Goal: Task Accomplishment & Management: Use online tool/utility

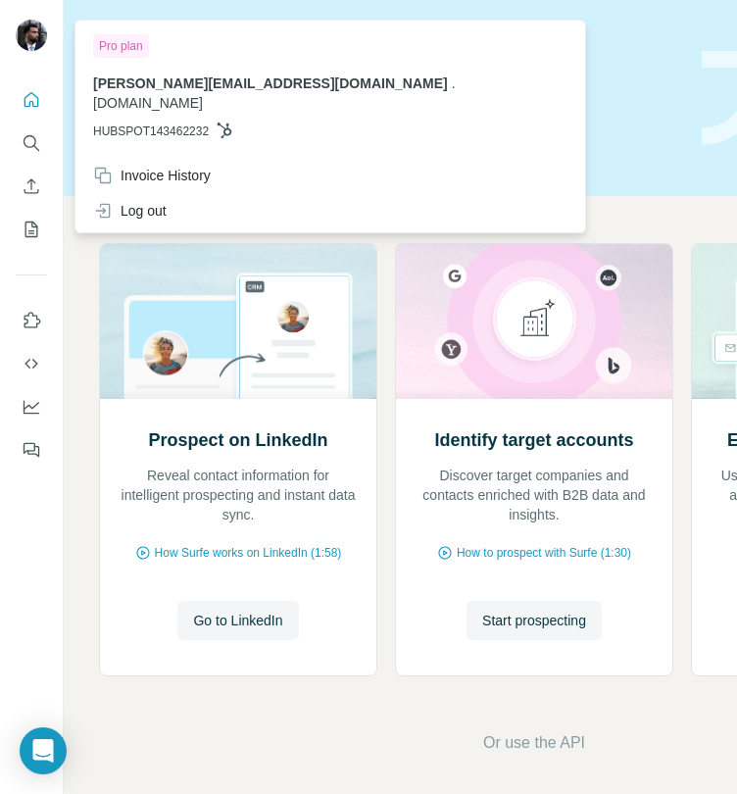
click at [46, 46] on div at bounding box center [31, 37] width 31 height 35
click at [462, 198] on div "Prospect on LinkedIn Reveal contact information for intelligent prospecting and…" at bounding box center [534, 498] width 940 height 605
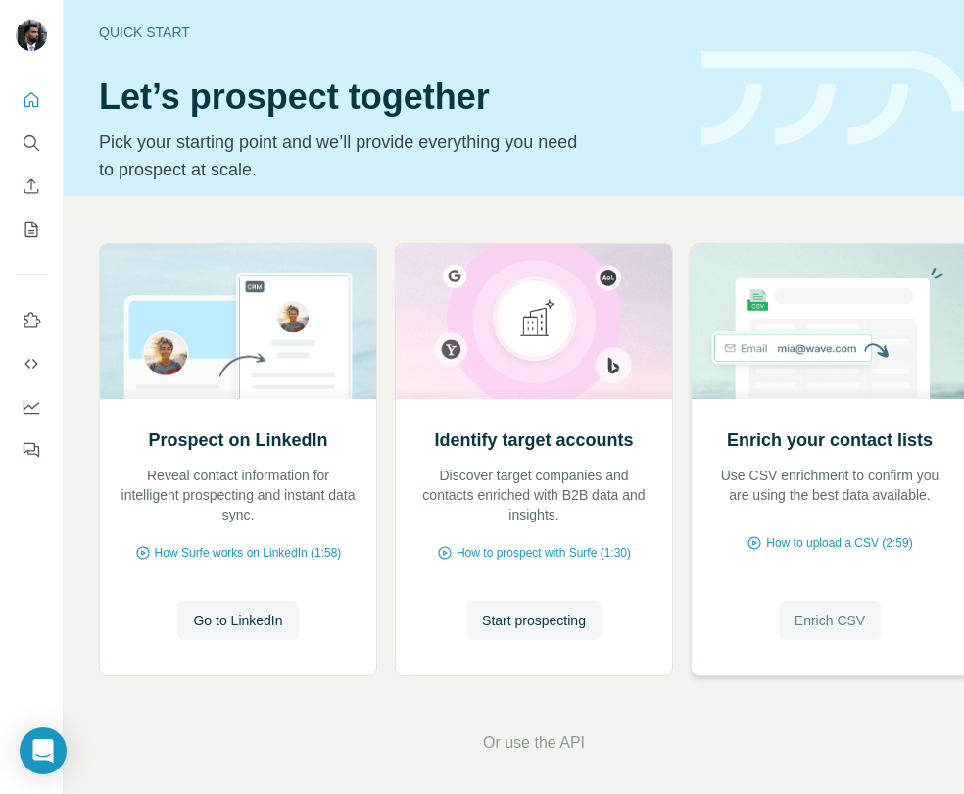
click at [736, 625] on span "Enrich CSV" at bounding box center [830, 620] width 71 height 20
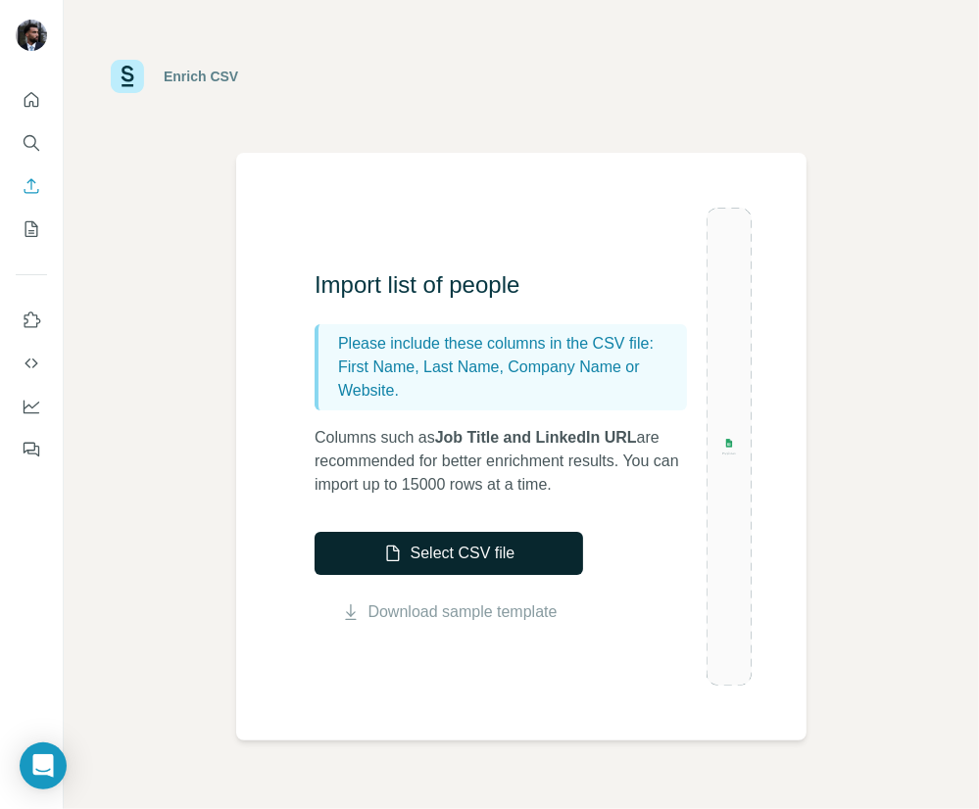
click at [459, 564] on button "Select CSV file" at bounding box center [448, 553] width 268 height 43
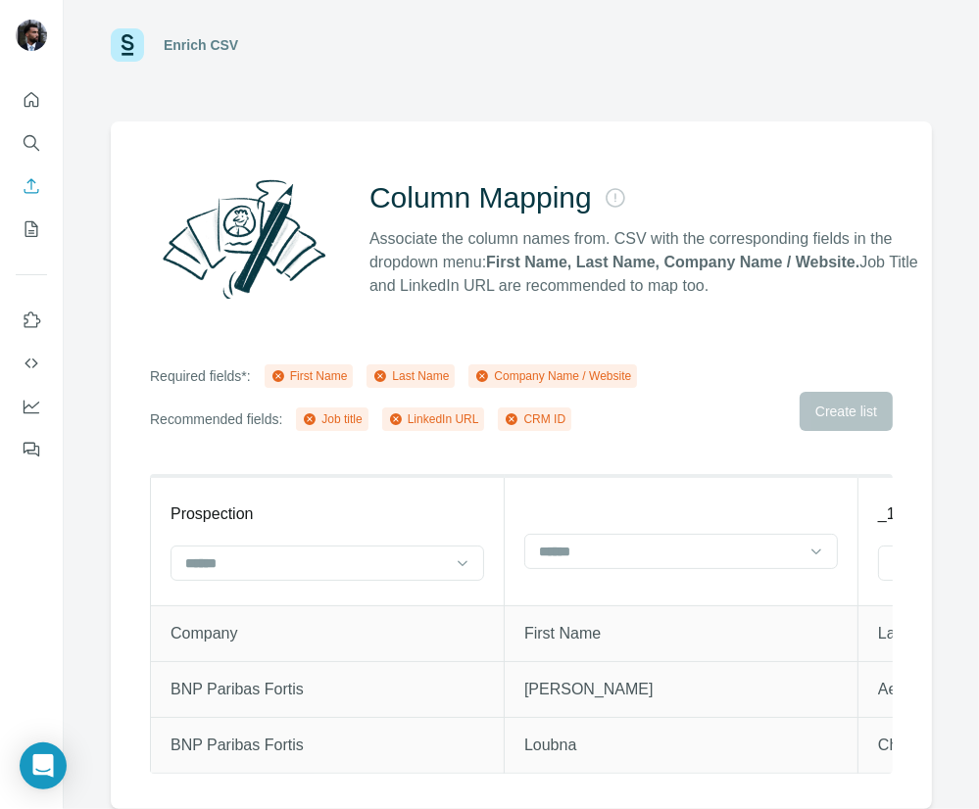
scroll to position [45, 0]
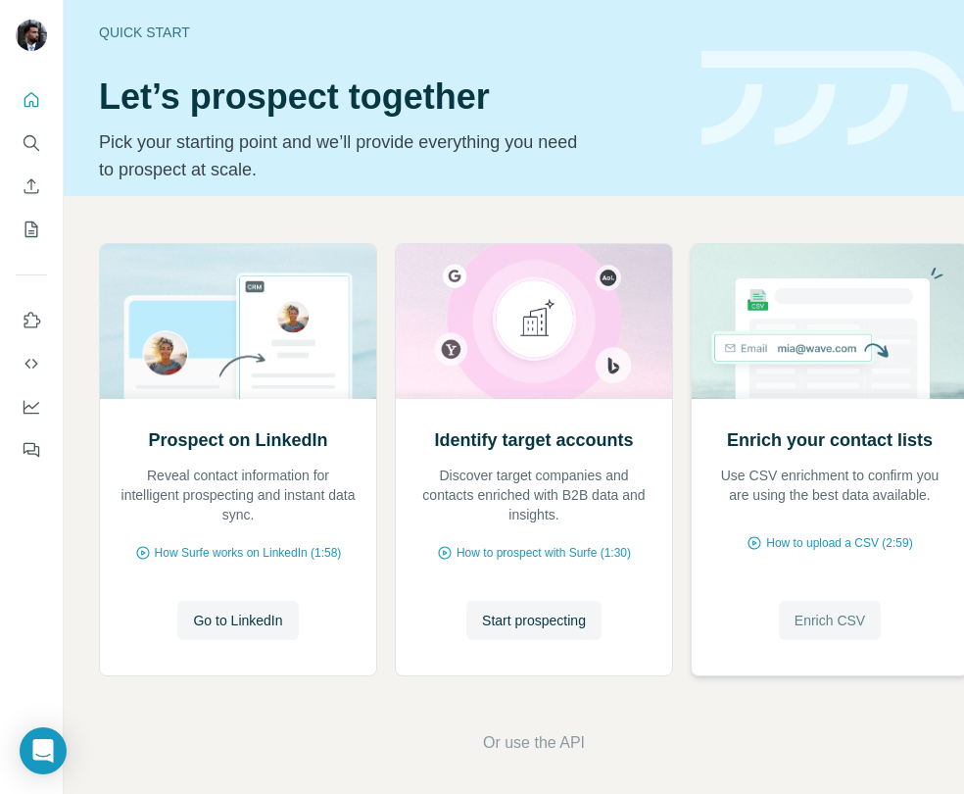
click at [736, 616] on span "Enrich CSV" at bounding box center [830, 620] width 71 height 20
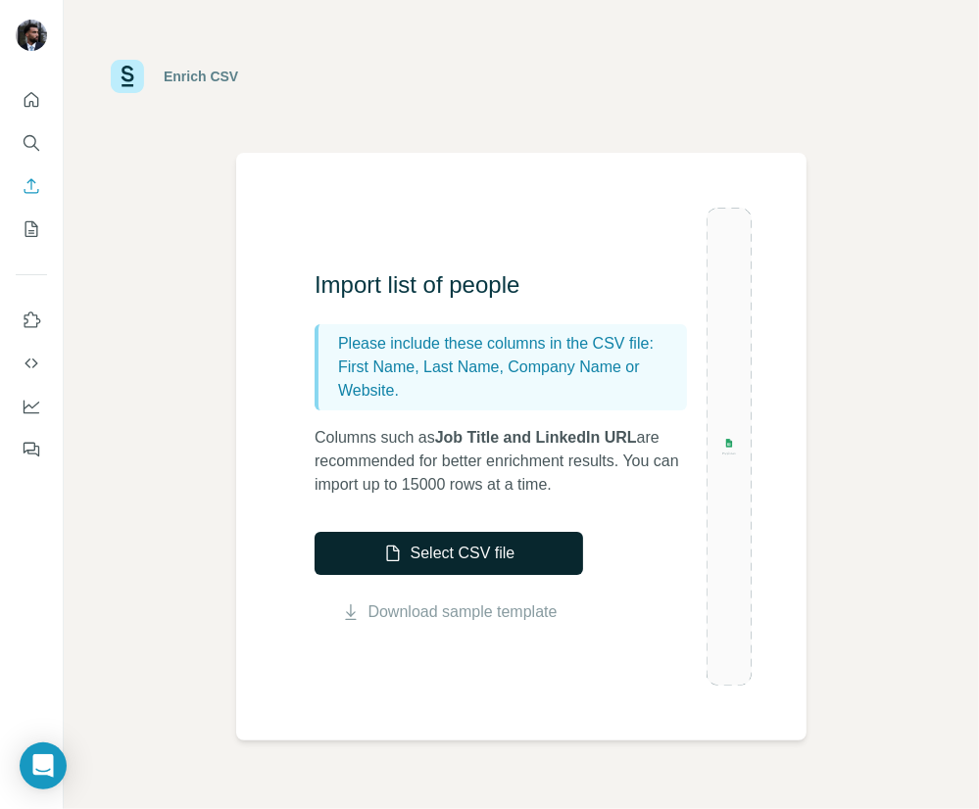
click at [490, 540] on button "Select CSV file" at bounding box center [448, 553] width 268 height 43
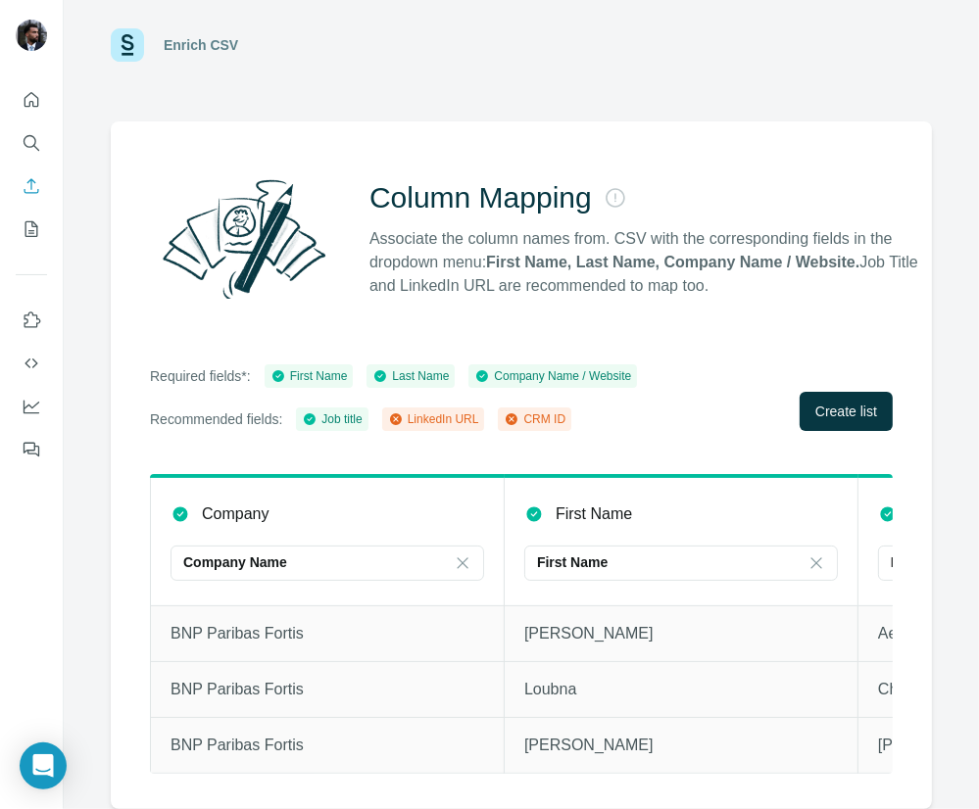
scroll to position [45, 0]
click at [736, 409] on button "Create list" at bounding box center [845, 411] width 93 height 39
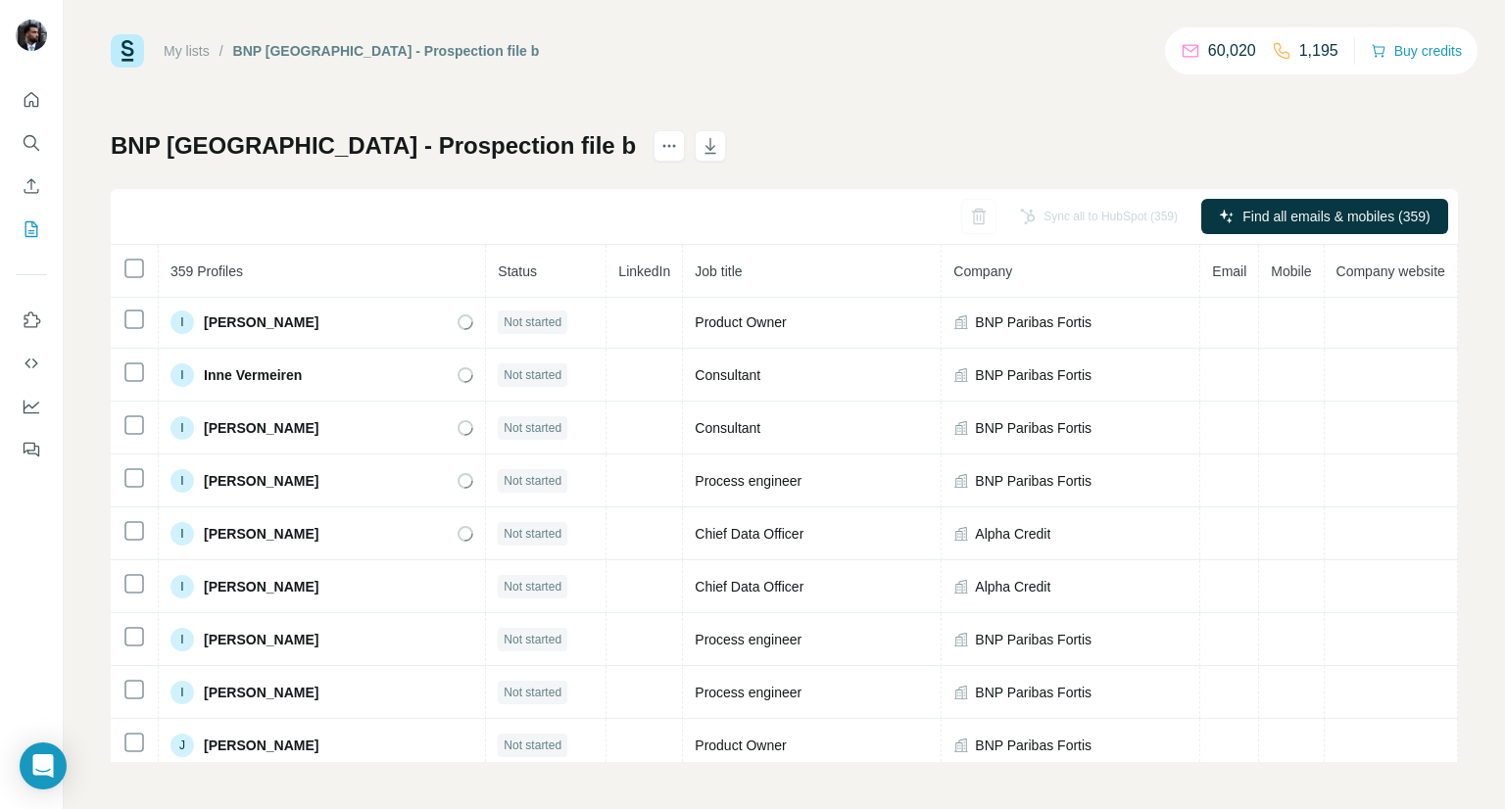
scroll to position [7739, 0]
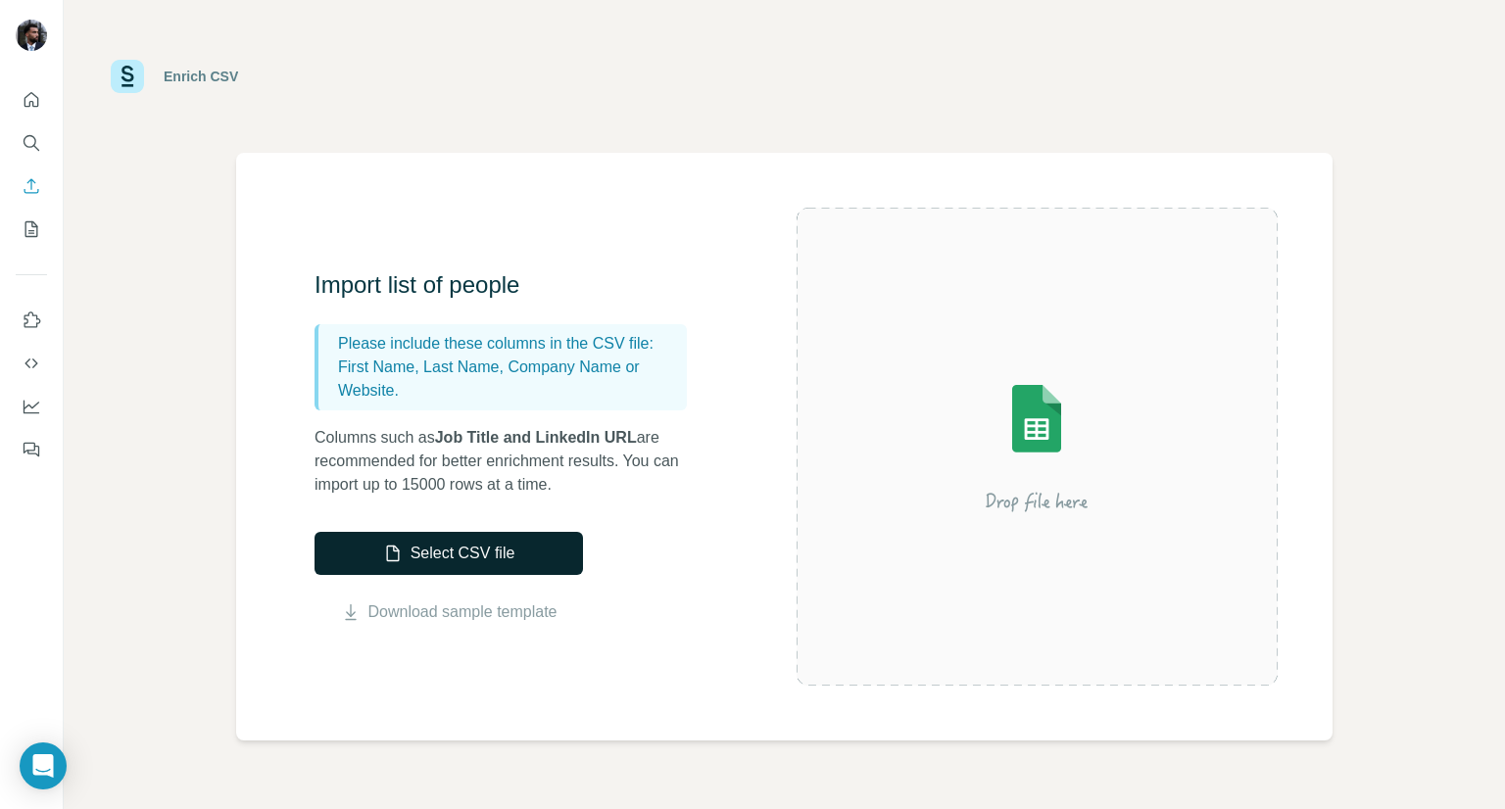
click at [461, 551] on button "Select CSV file" at bounding box center [448, 553] width 268 height 43
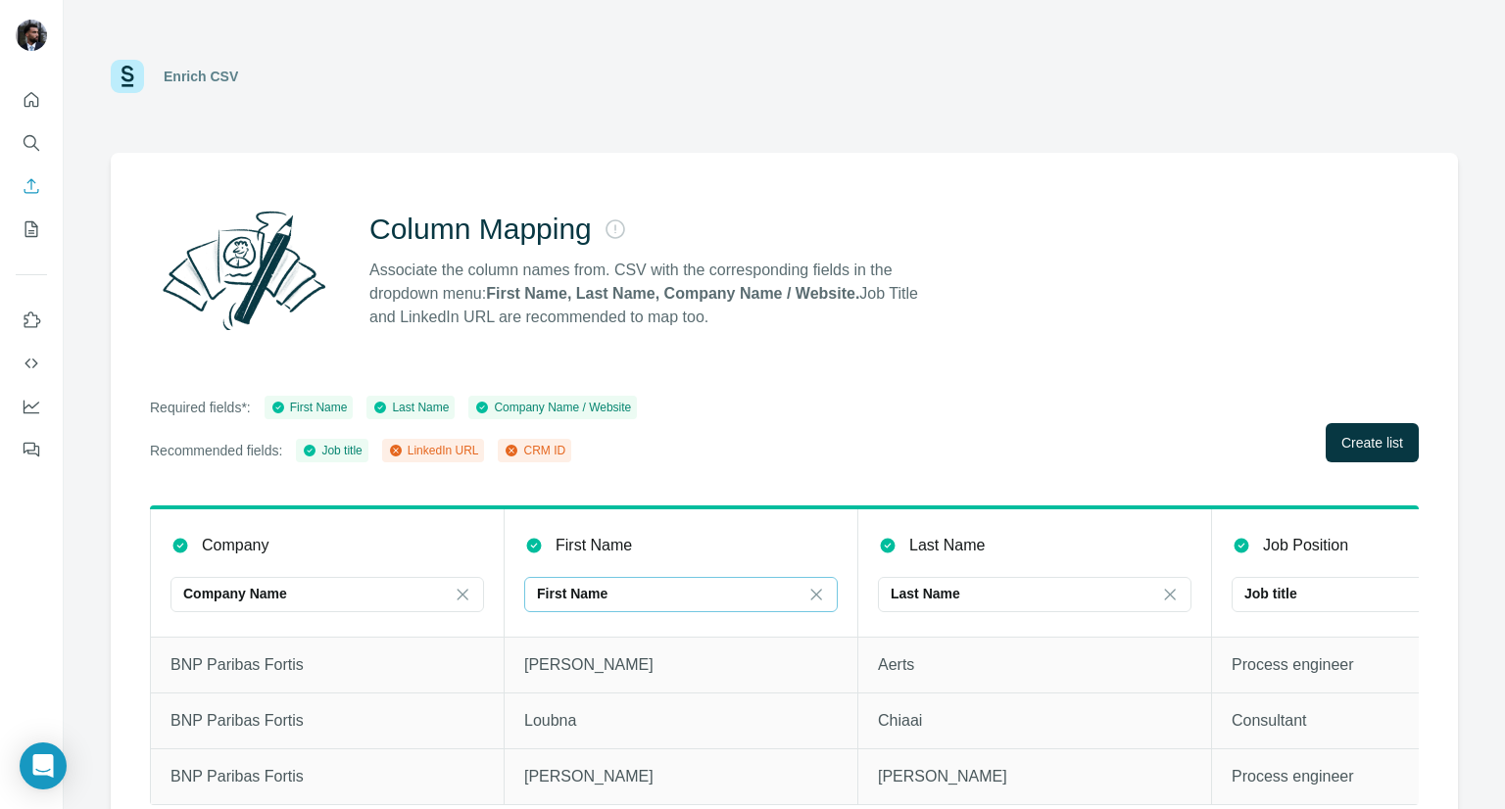
scroll to position [45, 0]
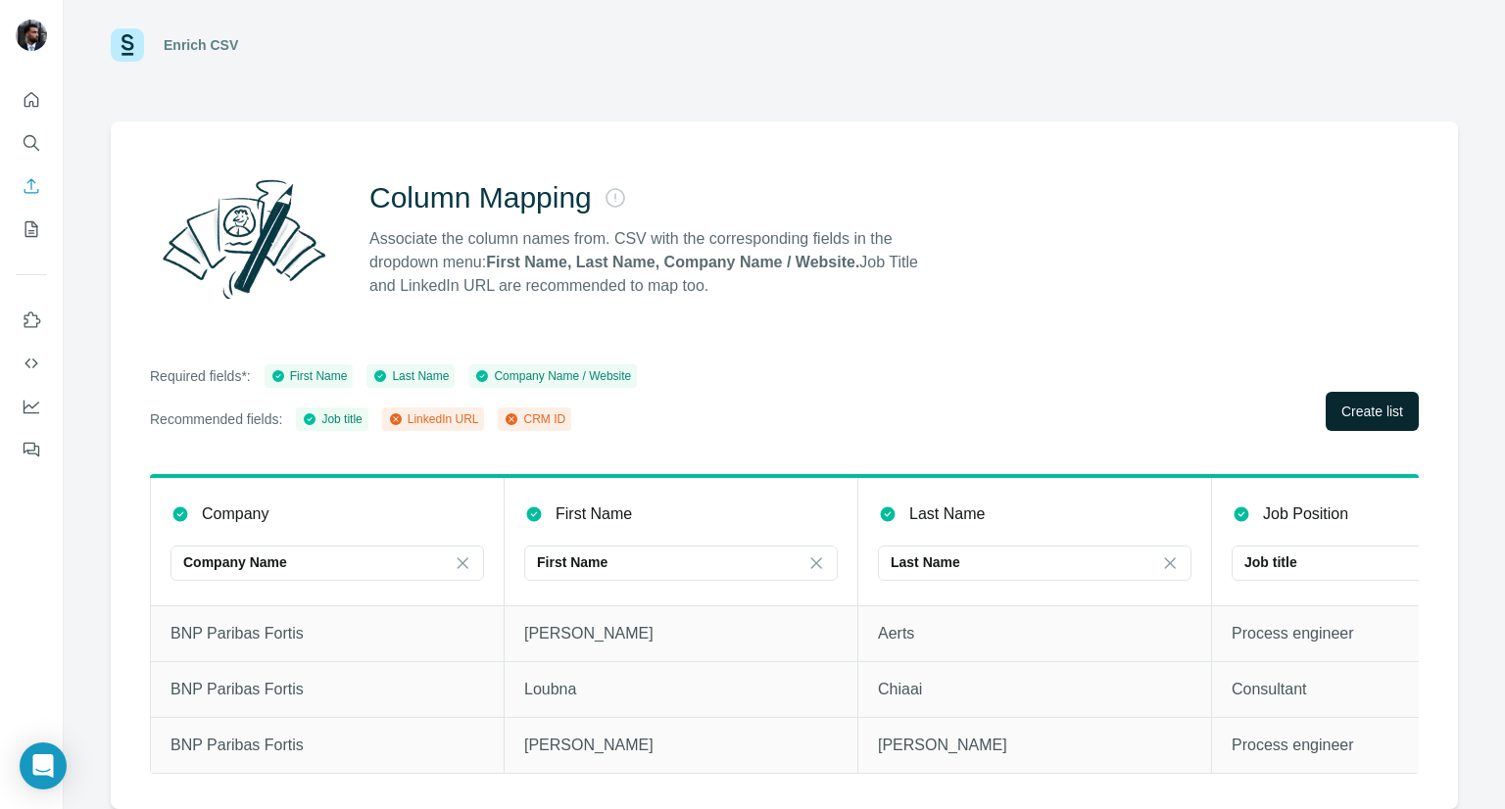
click at [736, 411] on button "Create list" at bounding box center [1372, 411] width 93 height 39
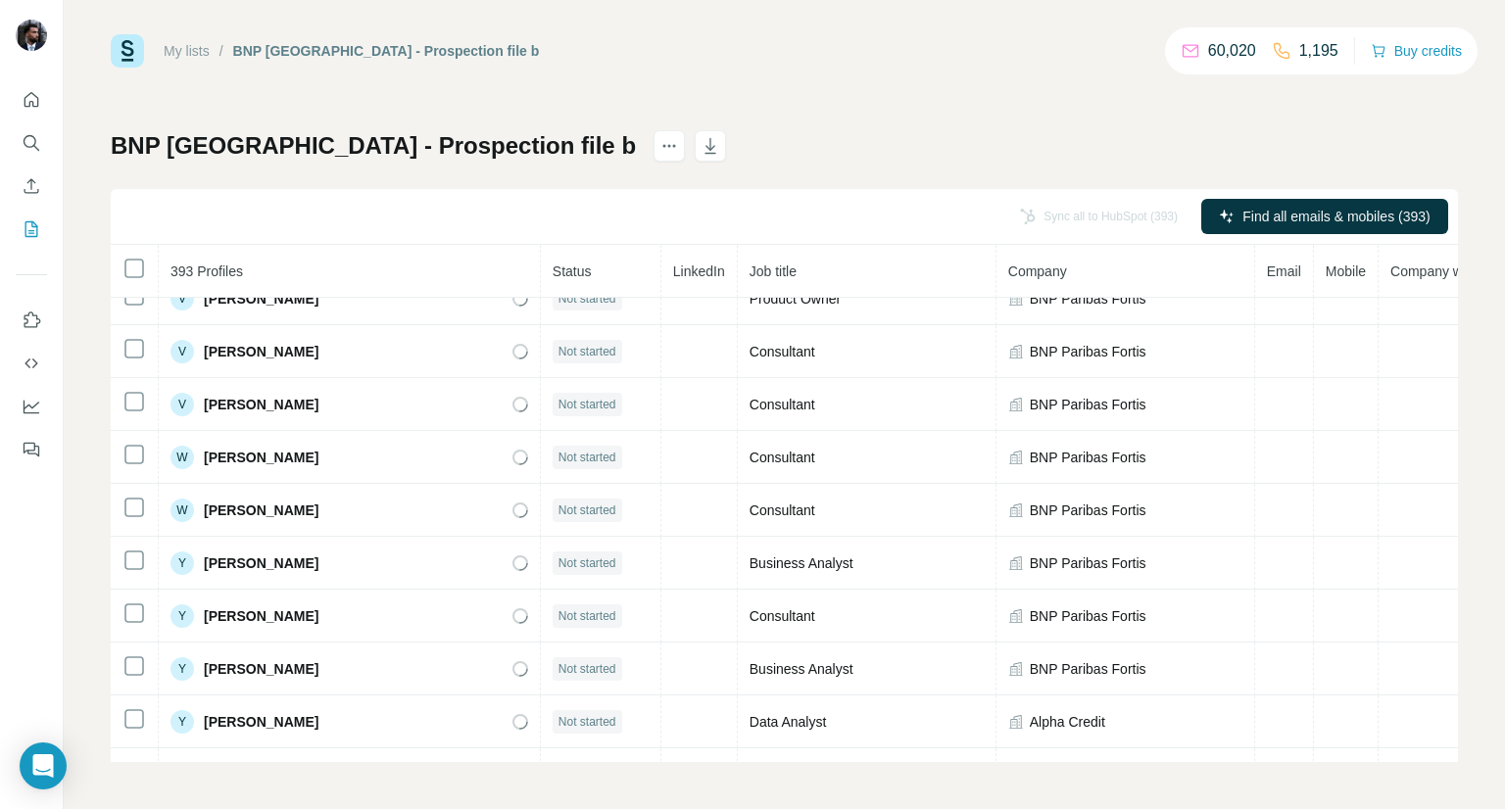
scroll to position [20181, 0]
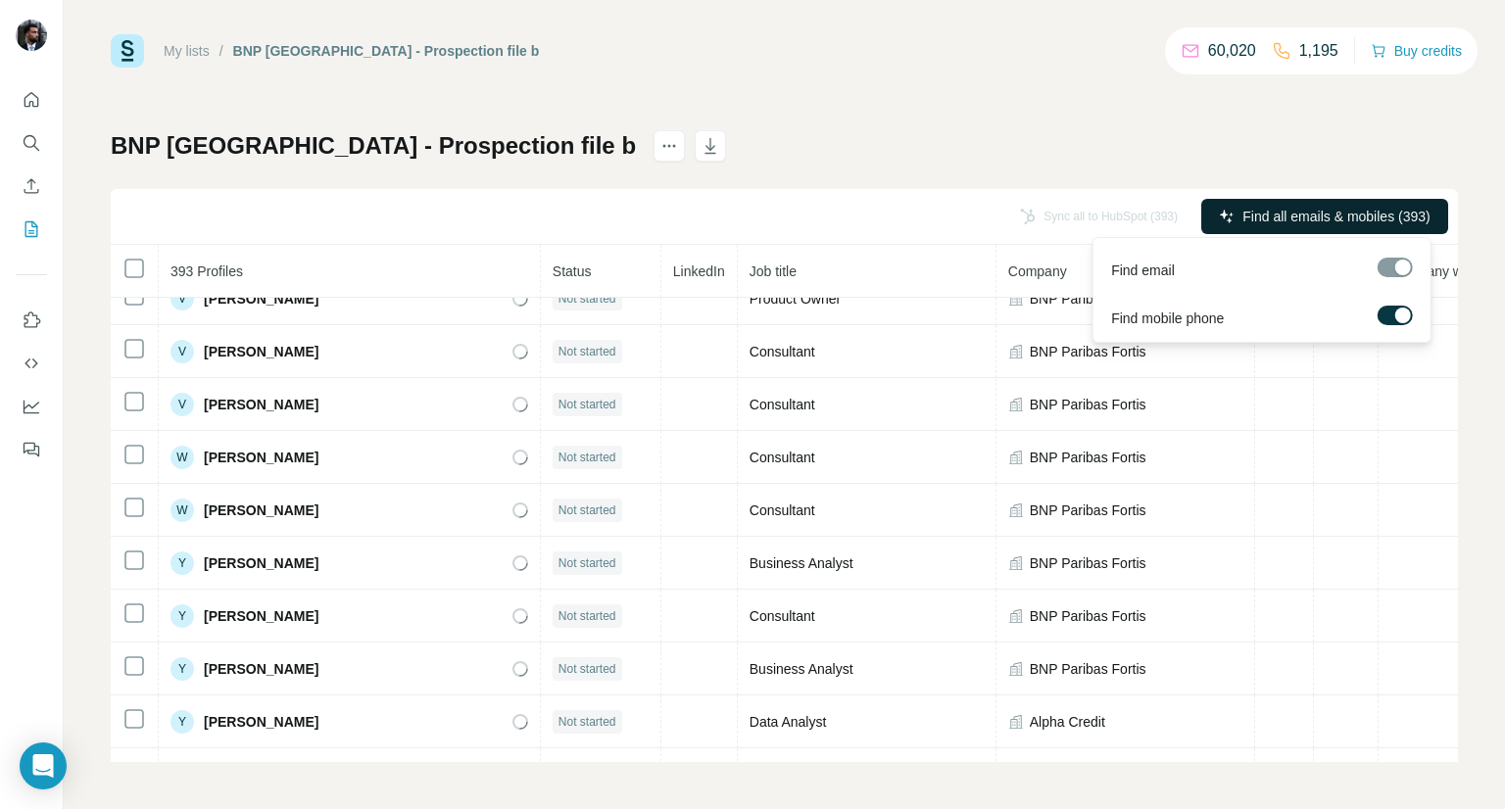
click at [736, 219] on span "Find all emails & mobiles (393)" at bounding box center [1335, 217] width 187 height 20
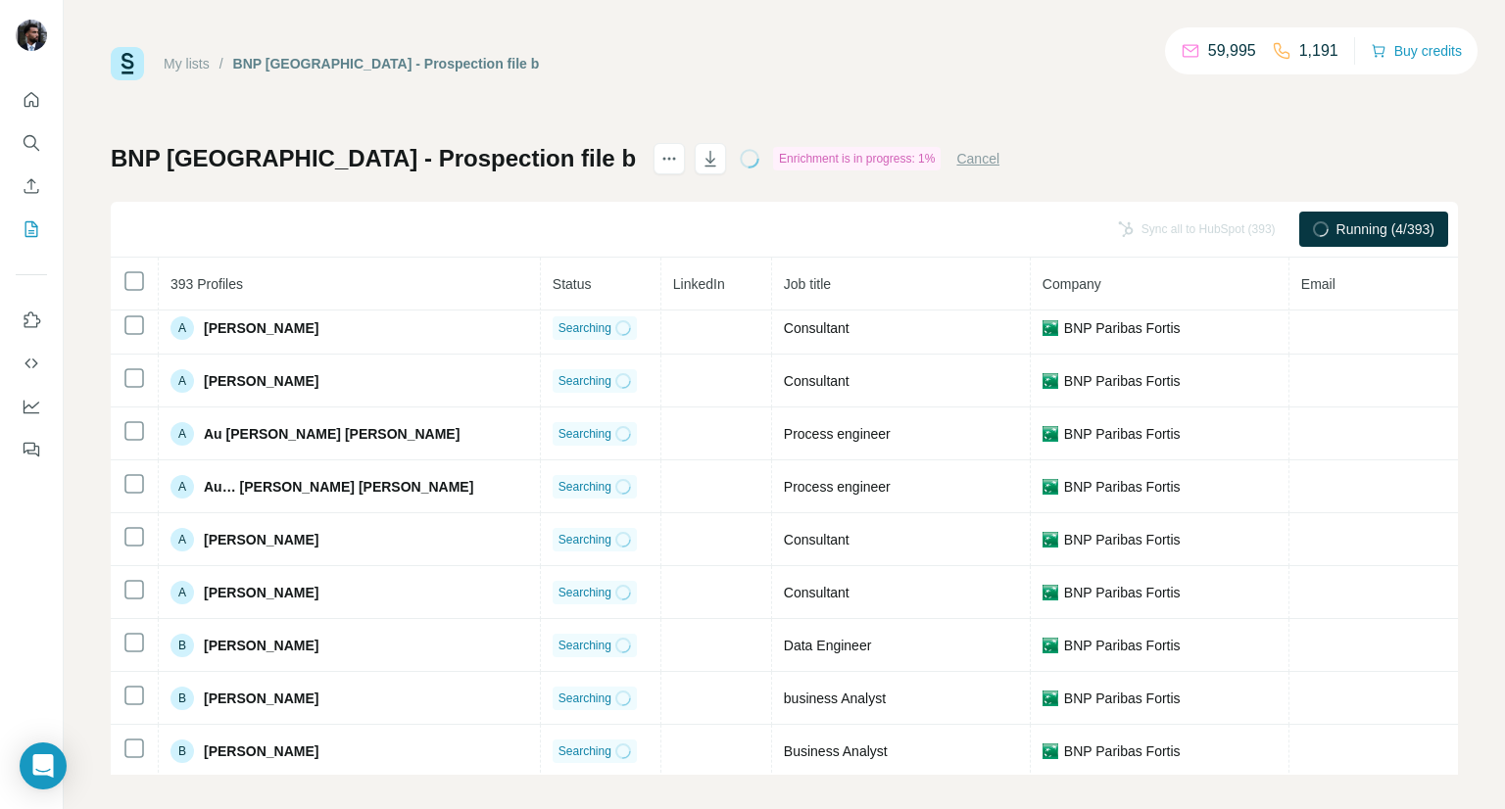
scroll to position [0, 0]
